Goal: Check status: Check status

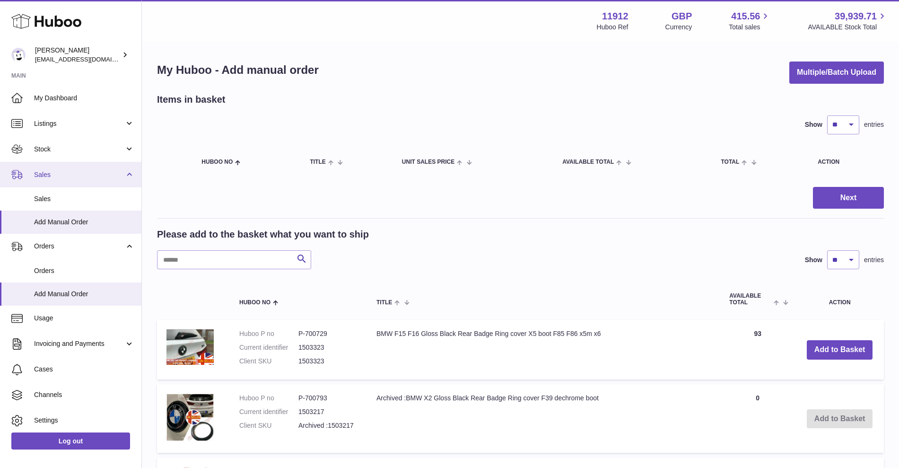
click at [69, 168] on link "Sales" at bounding box center [70, 175] width 141 height 26
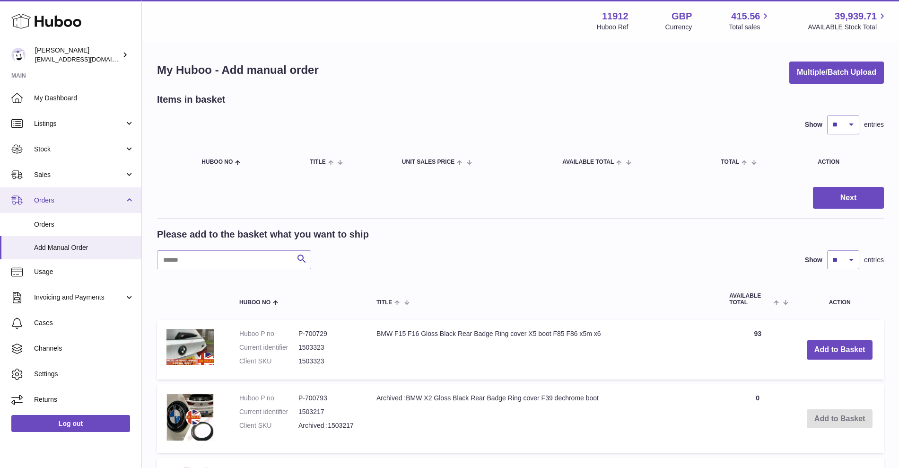
click at [56, 204] on link "Orders" at bounding box center [70, 200] width 141 height 26
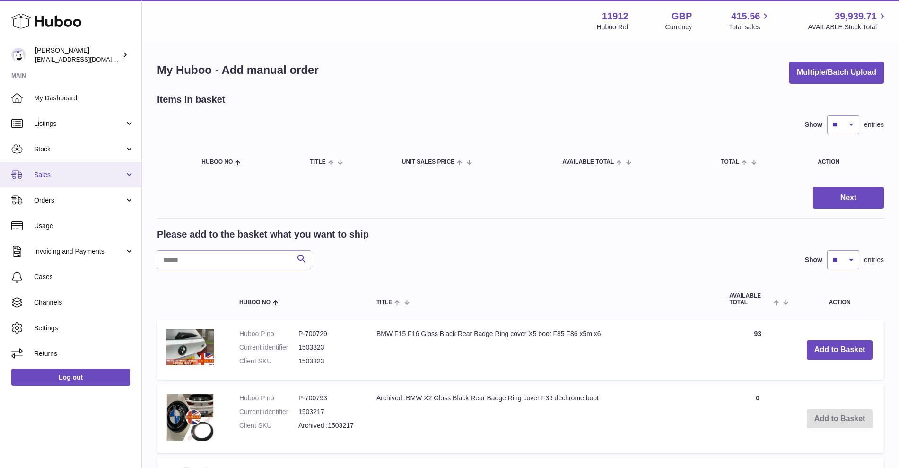
click at [65, 182] on link "Sales" at bounding box center [70, 175] width 141 height 26
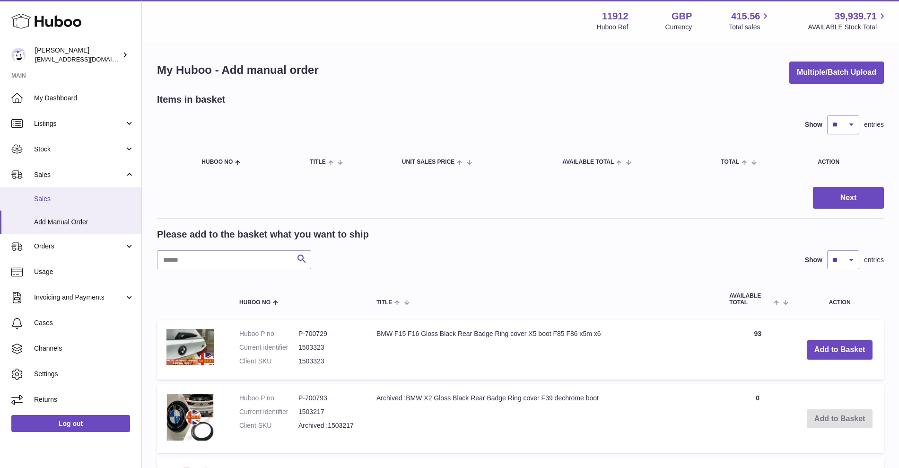
click at [59, 201] on span "Sales" at bounding box center [84, 198] width 100 height 9
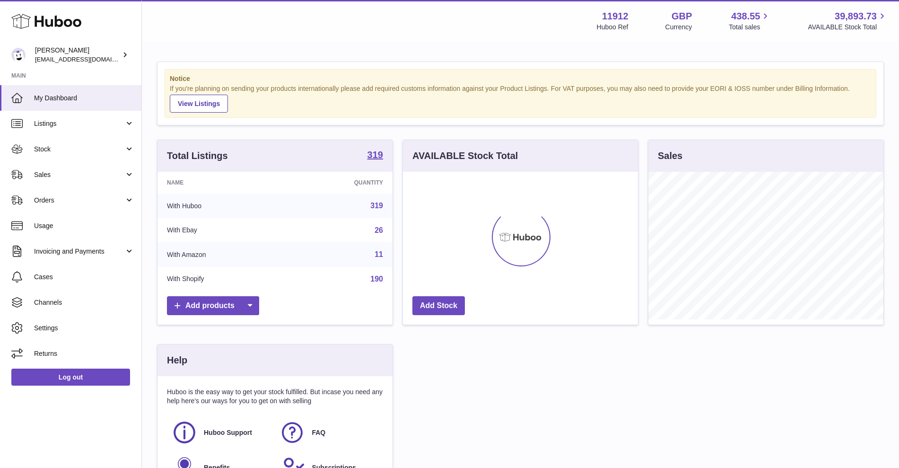
scroll to position [148, 235]
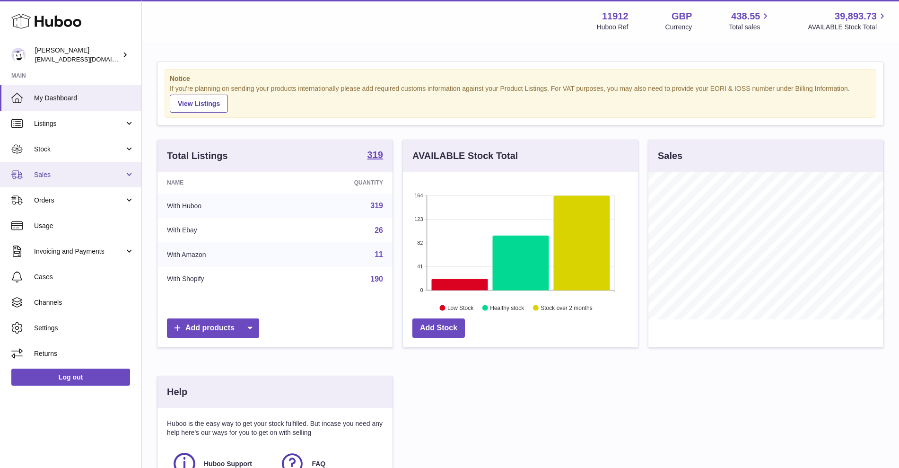
click at [125, 176] on link "Sales" at bounding box center [70, 175] width 141 height 26
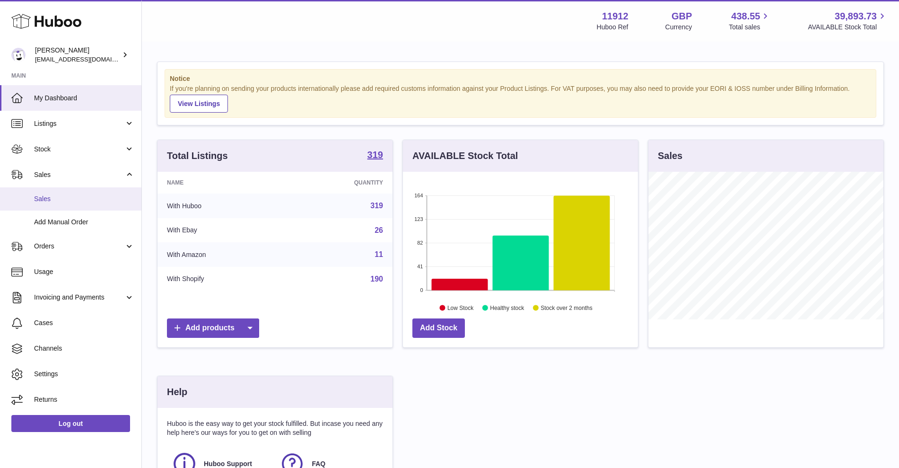
click at [109, 191] on link "Sales" at bounding box center [70, 198] width 141 height 23
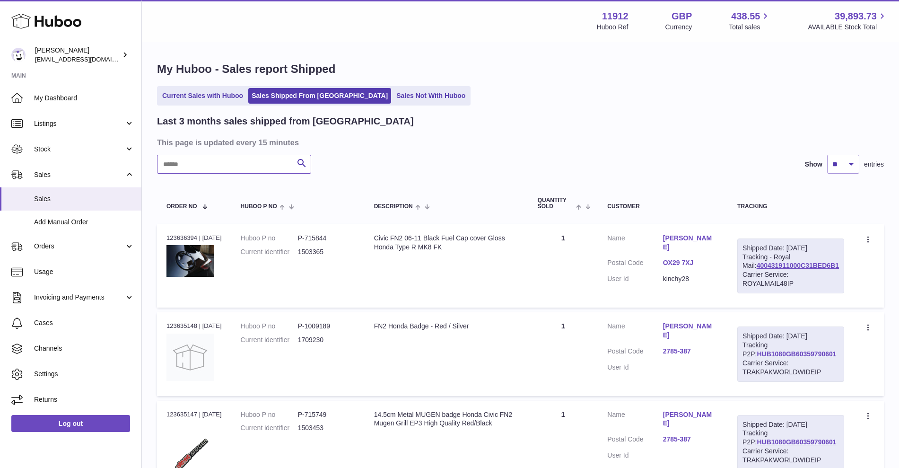
click at [253, 167] on input "text" at bounding box center [234, 164] width 154 height 19
paste input "**********"
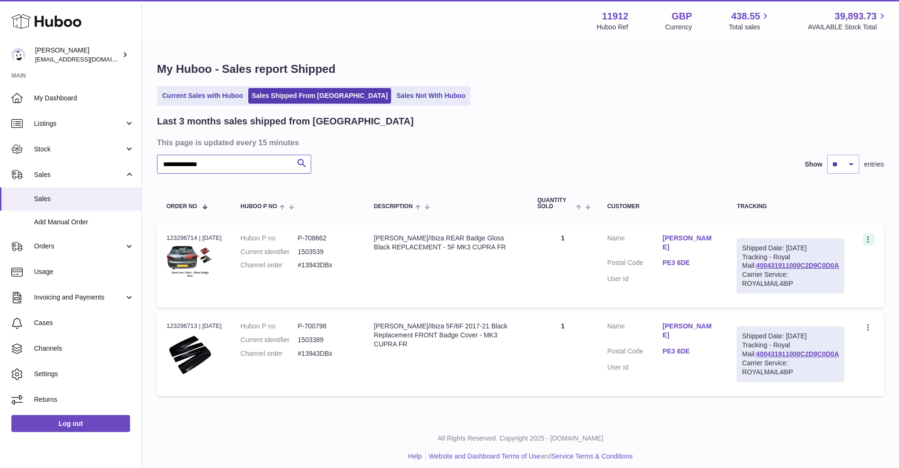
type input "**********"
click at [868, 236] on icon at bounding box center [869, 240] width 11 height 9
click at [820, 282] on li "Duplicate Order" at bounding box center [827, 281] width 95 height 20
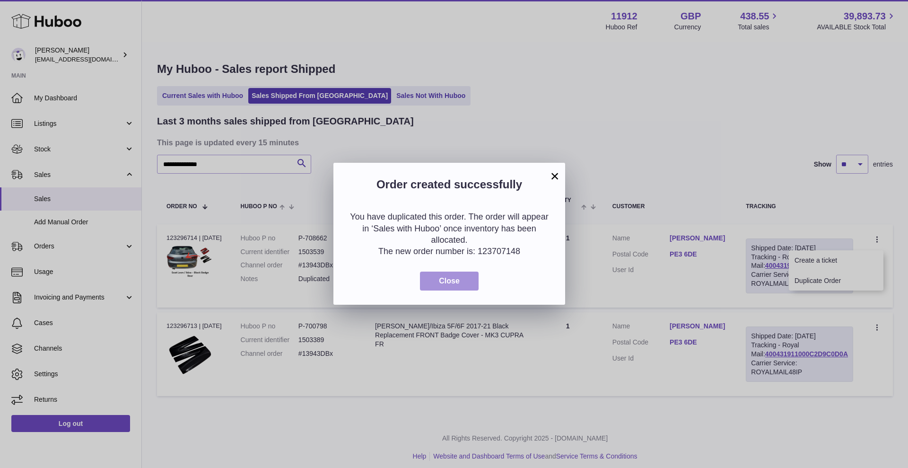
click at [425, 280] on button "Close" at bounding box center [449, 280] width 59 height 19
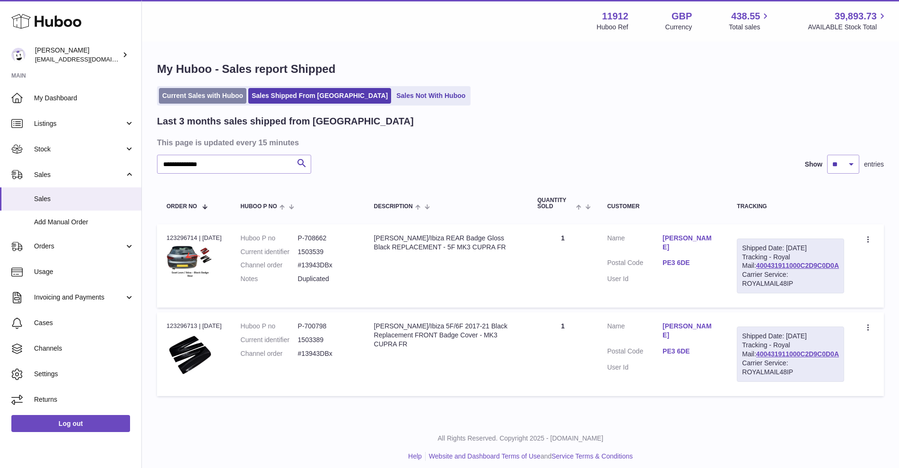
click at [208, 98] on link "Current Sales with Huboo" at bounding box center [202, 96] width 87 height 16
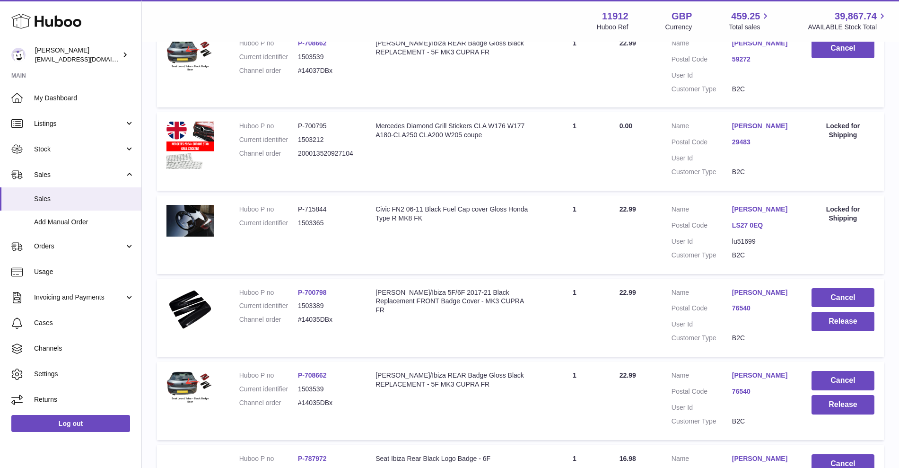
scroll to position [236, 0]
